Goal: Check status

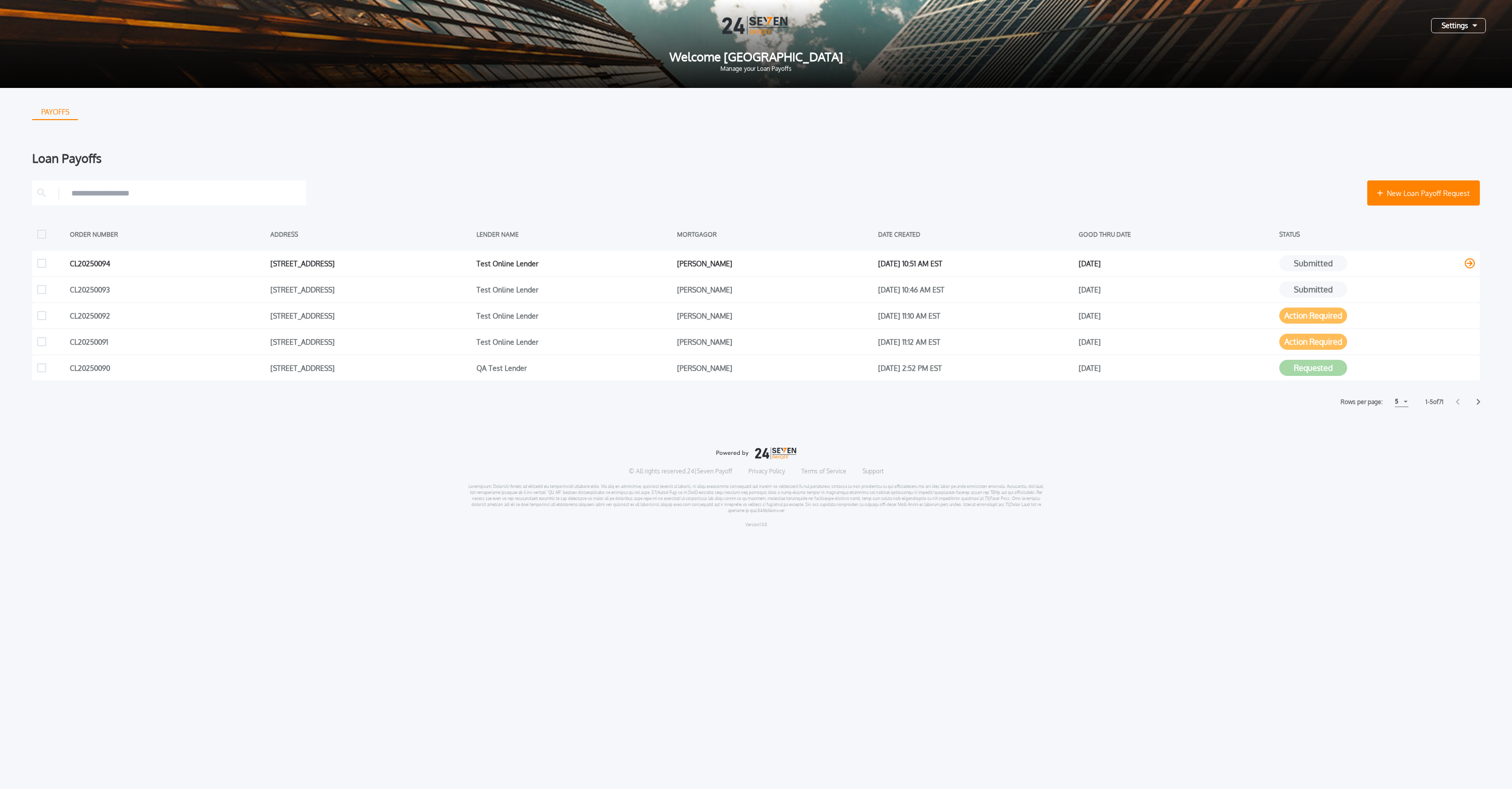
click at [1319, 267] on button "Submitted" at bounding box center [1313, 263] width 68 height 16
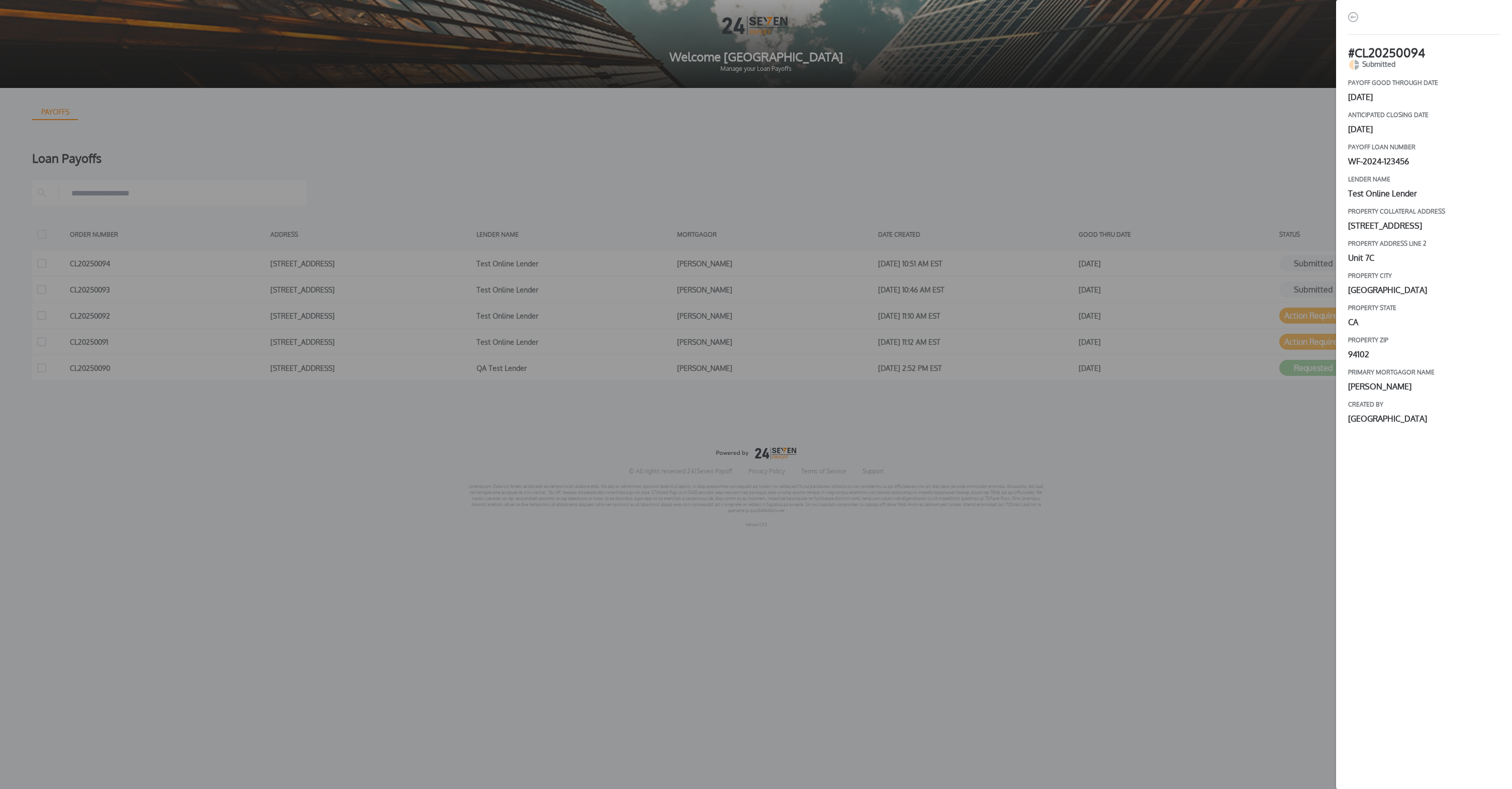
click at [1253, 273] on div "# CL20250094 Submitted payoff good through date [DATE] Anticipated closing date…" at bounding box center [756, 394] width 1512 height 789
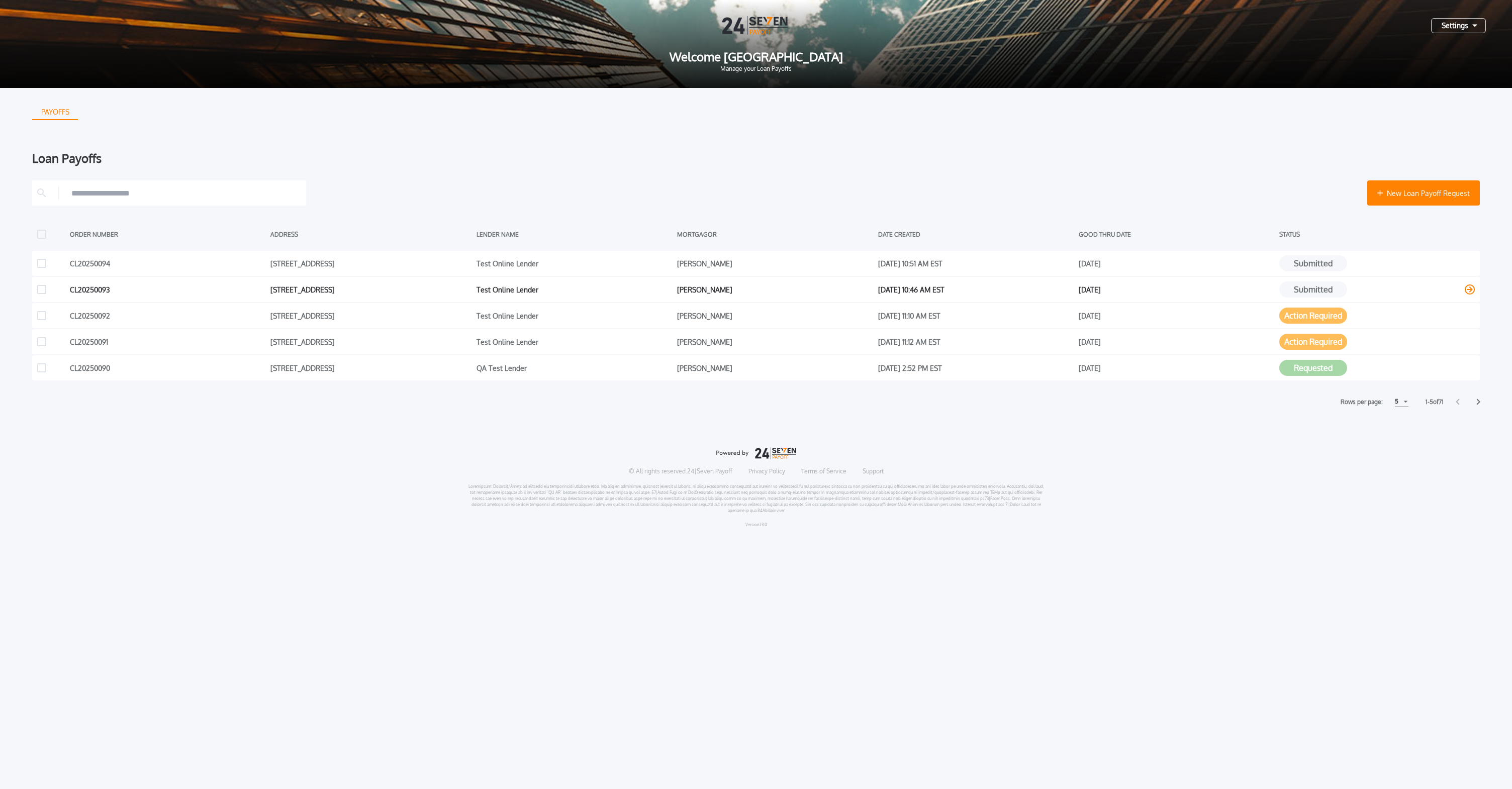
click at [1321, 298] on div "CL20250093 [STREET_ADDRESS] Test Online Lender [PERSON_NAME] [DATE] 10:46 AM ES…" at bounding box center [756, 289] width 1448 height 25
click at [1322, 294] on button "Submitted" at bounding box center [1313, 290] width 68 height 16
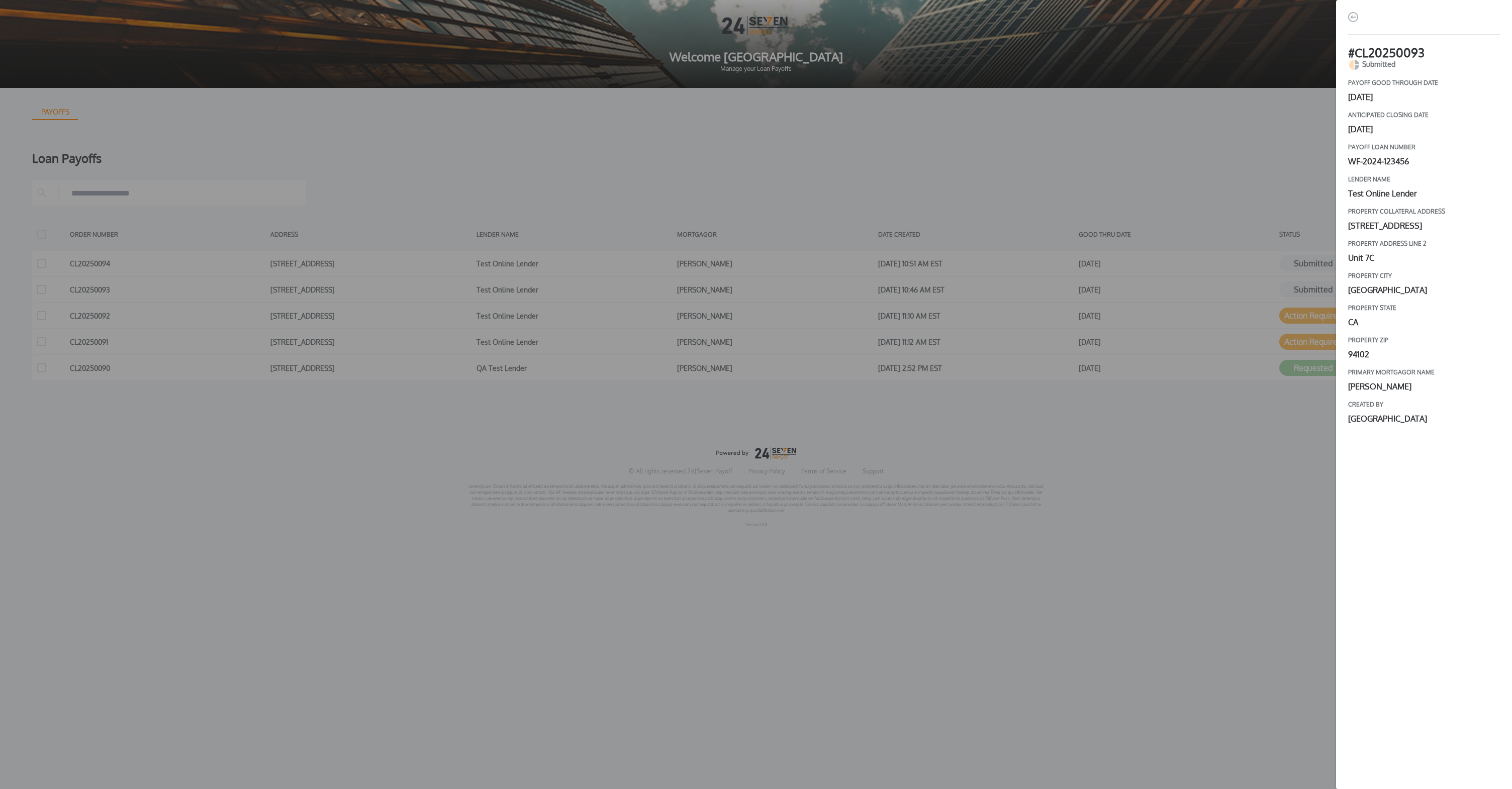
click at [1255, 329] on div "# CL20250093 Submitted payoff good through date [DATE] Anticipated closing date…" at bounding box center [756, 394] width 1512 height 789
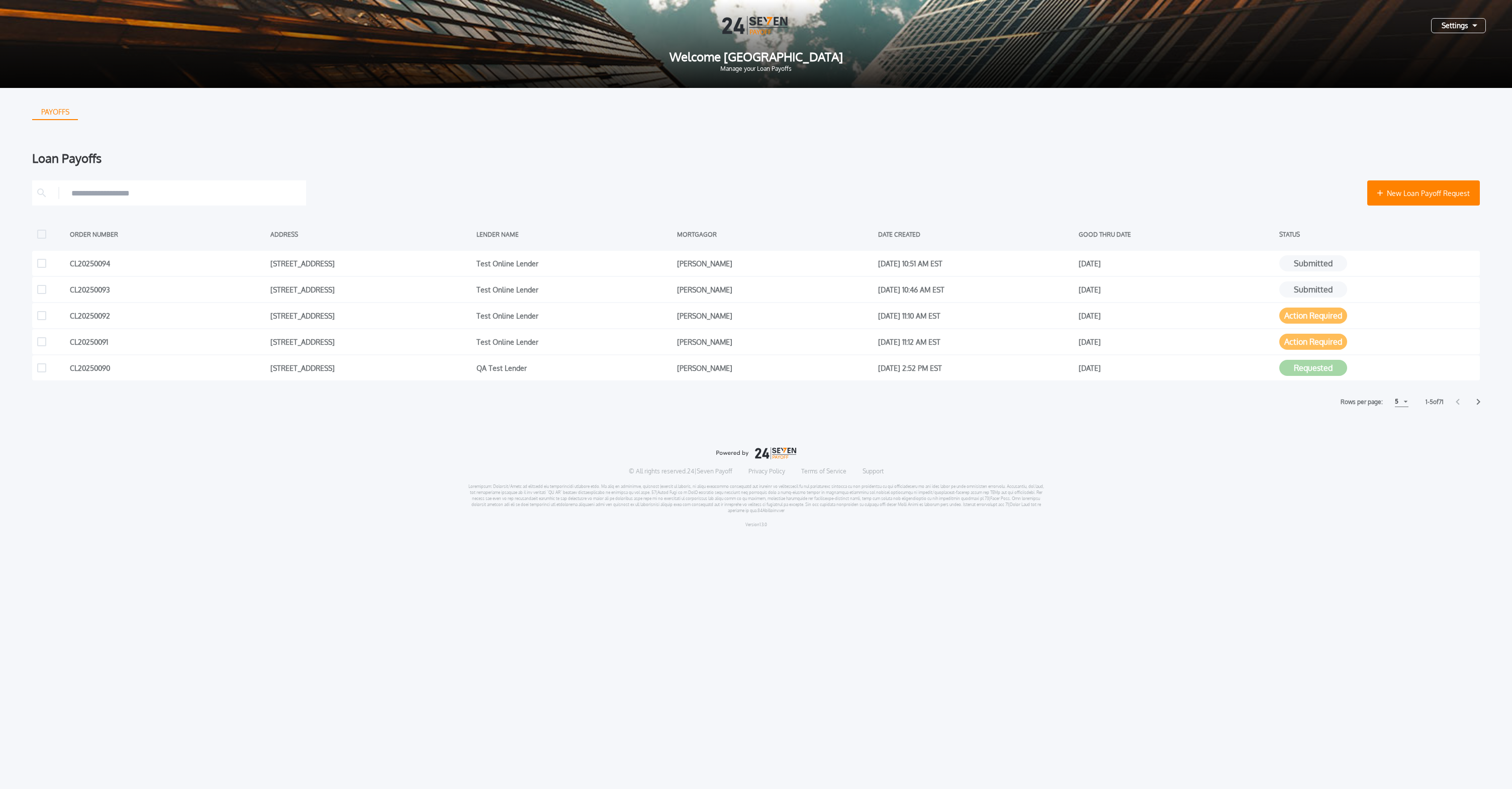
click at [1479, 402] on icon at bounding box center [1479, 402] width 4 height 6
click at [1481, 403] on div "PAYOFFS Loan Payoffs New Loan Payoff Request ORDER NUMBER ADDRESS LENDER NAME M…" at bounding box center [756, 312] width 1512 height 448
click at [1480, 402] on icon at bounding box center [1478, 402] width 4 height 6
click at [1477, 402] on icon at bounding box center [1478, 402] width 4 height 6
click at [1330, 312] on button "Completed" at bounding box center [1313, 316] width 68 height 16
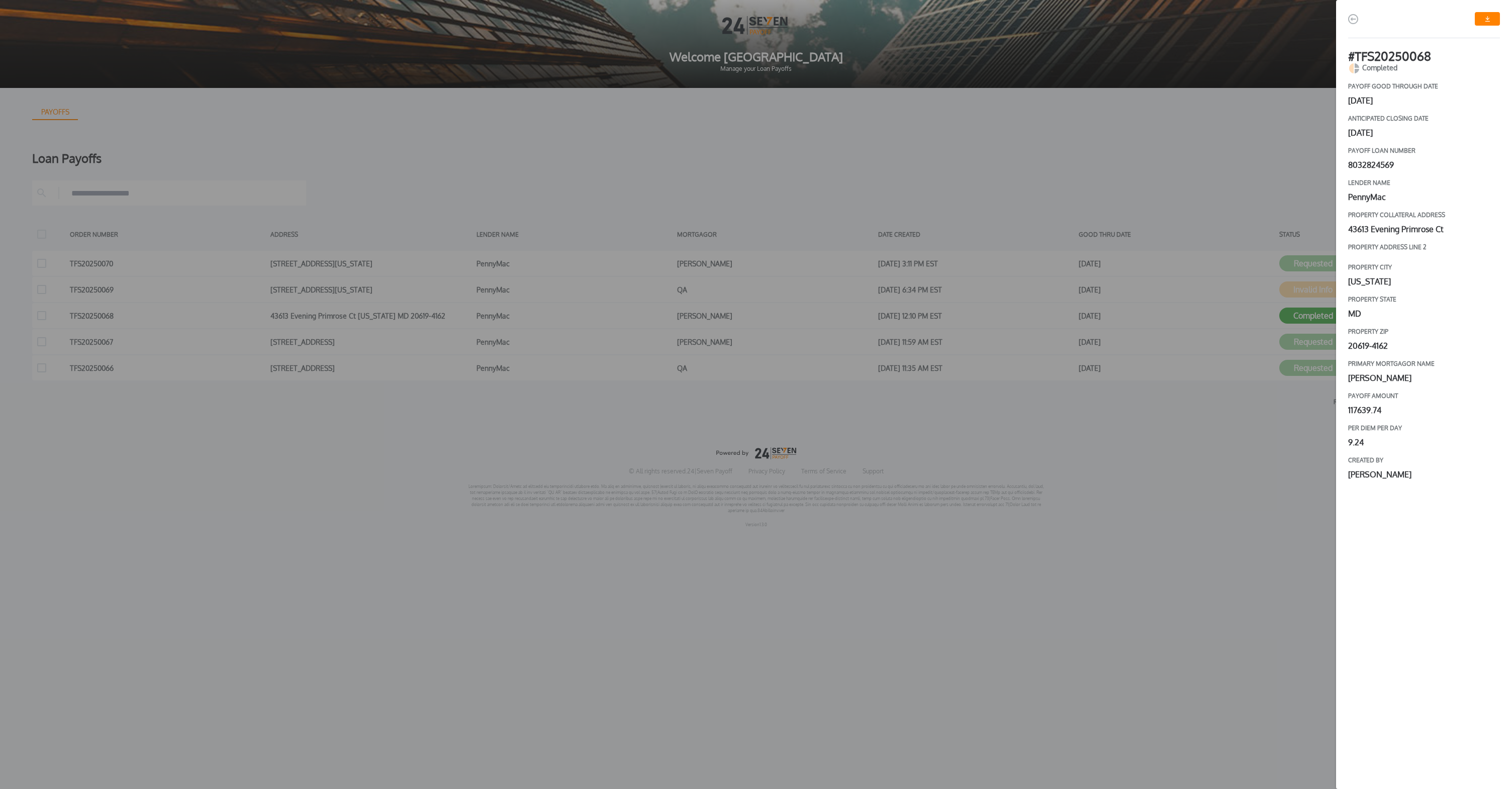
click at [1198, 238] on div "# TFS20250068 Completed payoff good through date [DATE] Anticipated closing dat…" at bounding box center [756, 394] width 1512 height 789
